Goal: Information Seeking & Learning: Learn about a topic

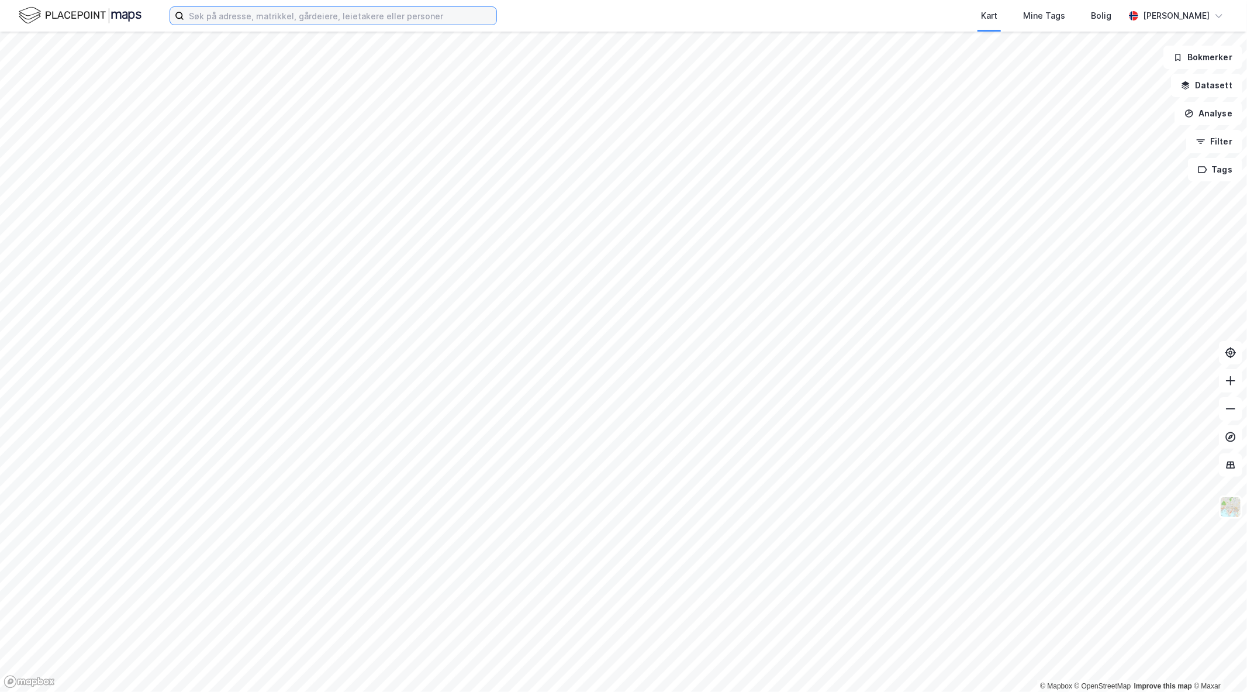
click at [372, 16] on input at bounding box center [340, 16] width 312 height 18
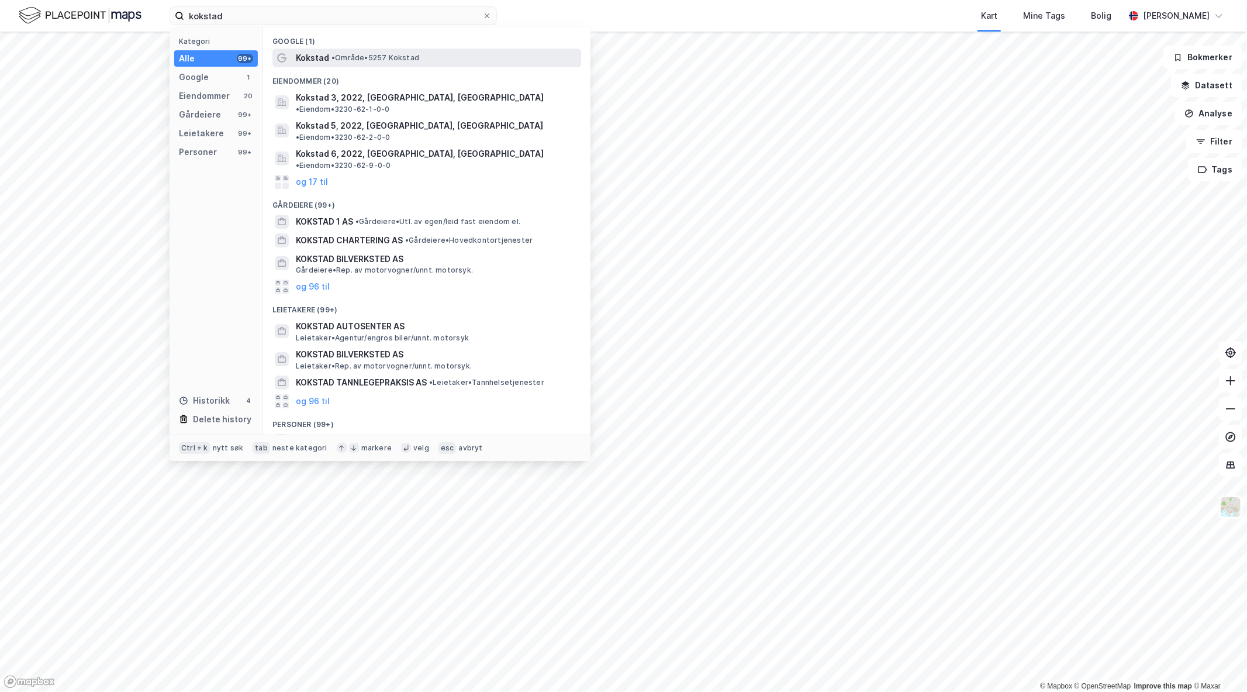
click at [392, 64] on div "Kokstad • Område • 5257 [GEOGRAPHIC_DATA]" at bounding box center [437, 58] width 283 height 14
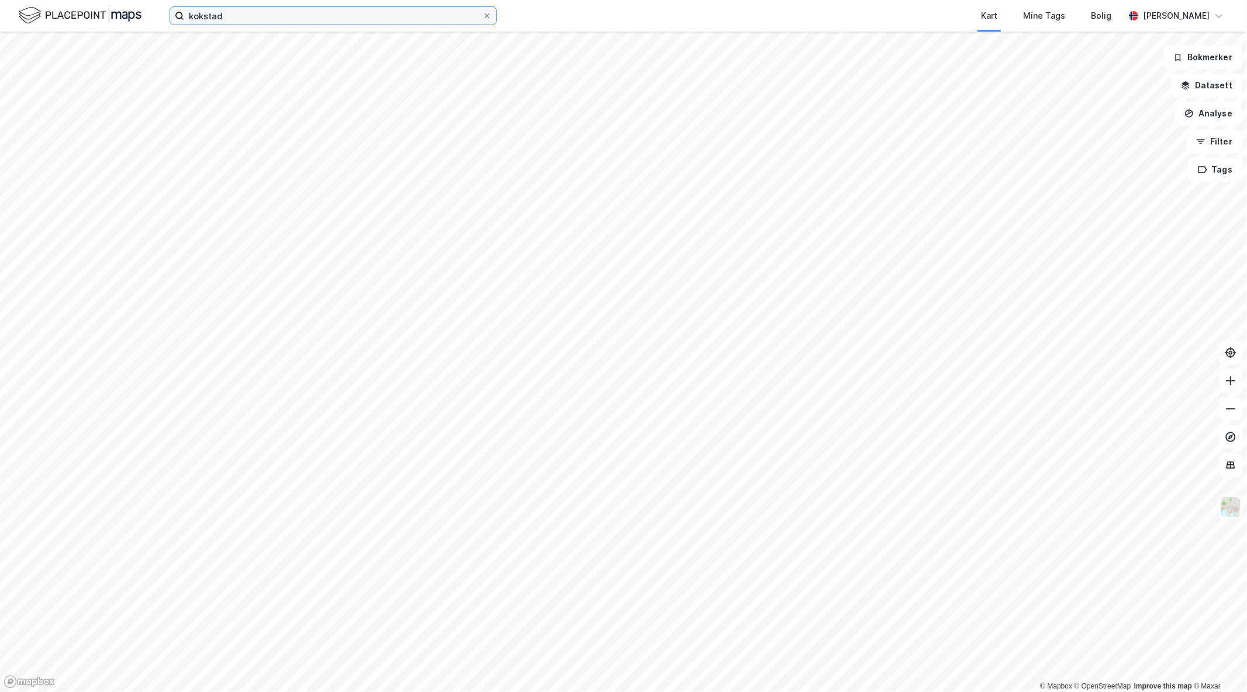
click at [238, 9] on input "kokstad" at bounding box center [333, 16] width 298 height 18
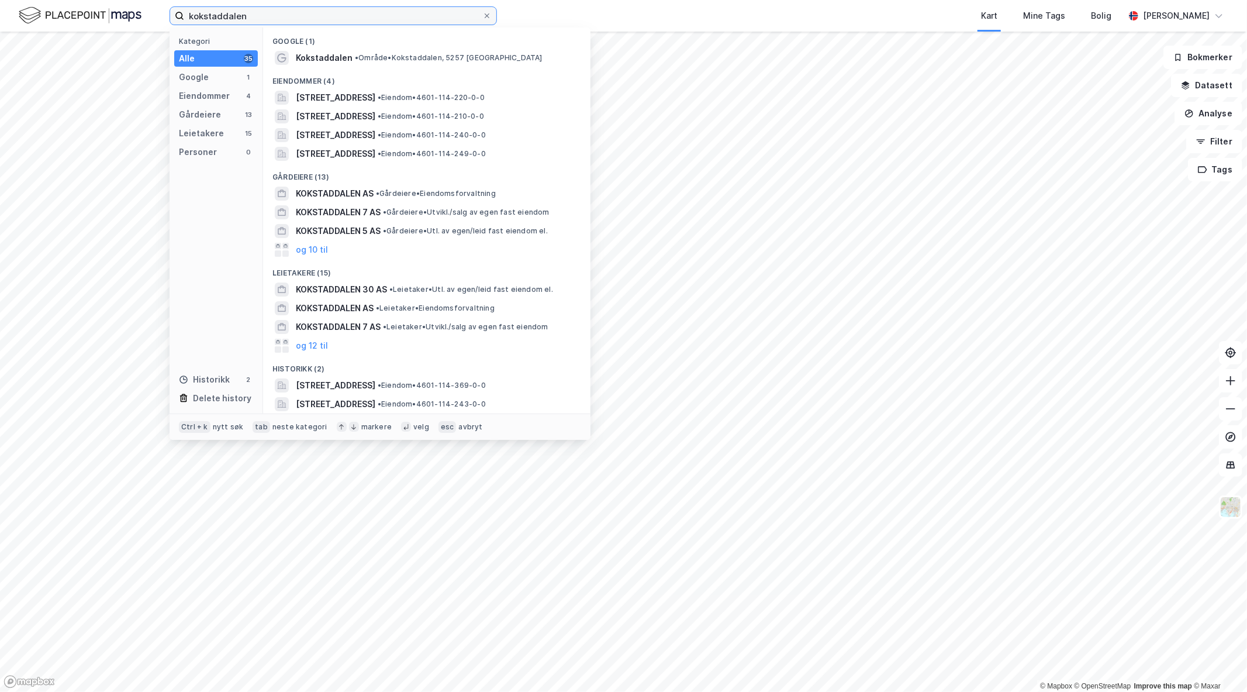
type input "kokstaddalen"
click at [300, 55] on span "Kokstaddalen" at bounding box center [324, 58] width 57 height 14
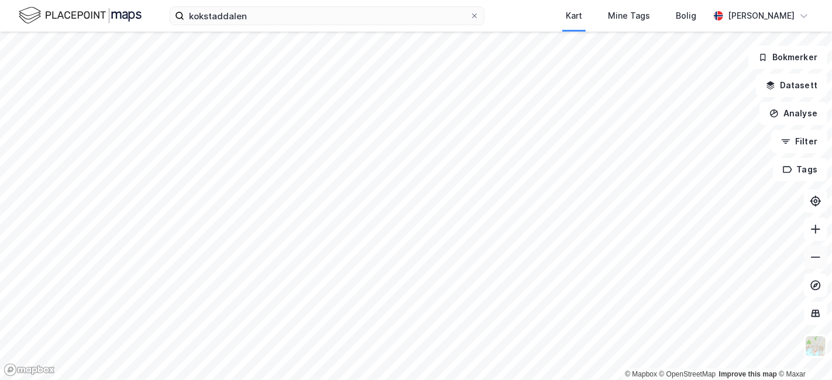
click at [811, 262] on icon at bounding box center [815, 257] width 12 height 12
